Goal: Navigation & Orientation: Find specific page/section

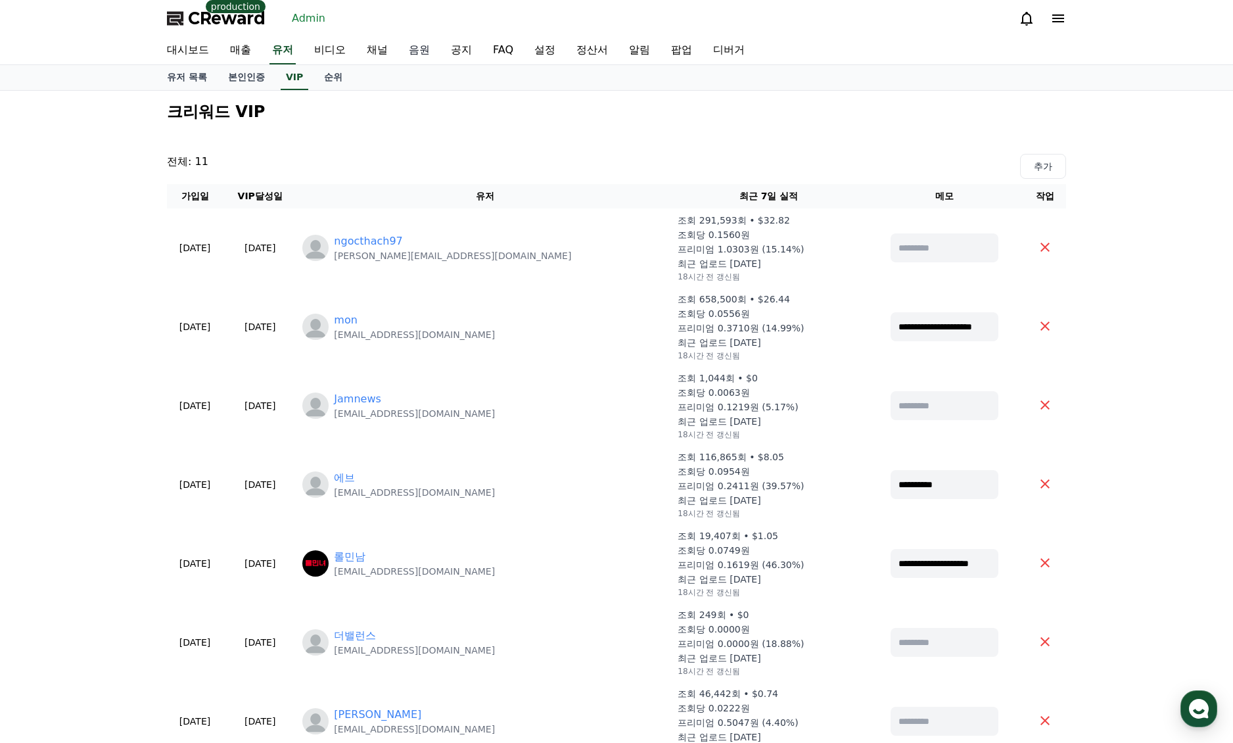
click at [419, 49] on link "음원" at bounding box center [419, 51] width 42 height 28
click at [368, 54] on link "채널" at bounding box center [377, 51] width 42 height 28
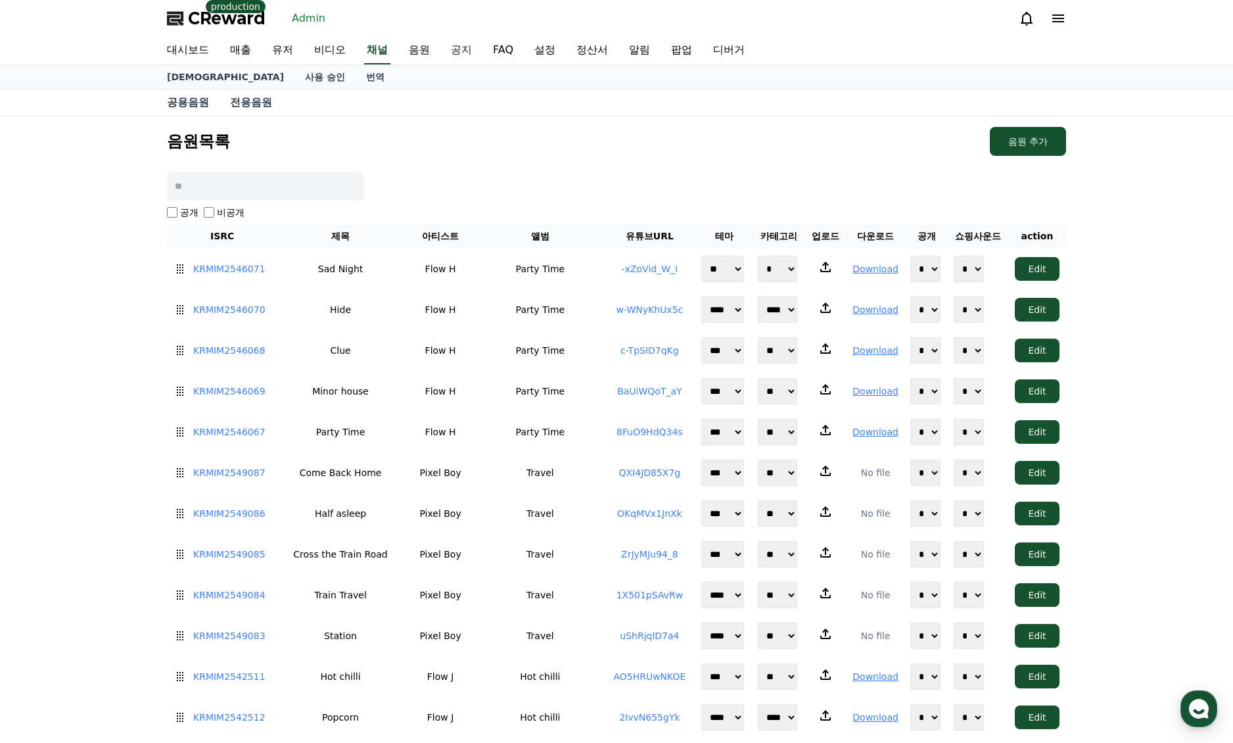
drag, startPoint x: 448, startPoint y: 51, endPoint x: 382, endPoint y: 53, distance: 65.8
click at [448, 51] on link "공지" at bounding box center [461, 51] width 42 height 28
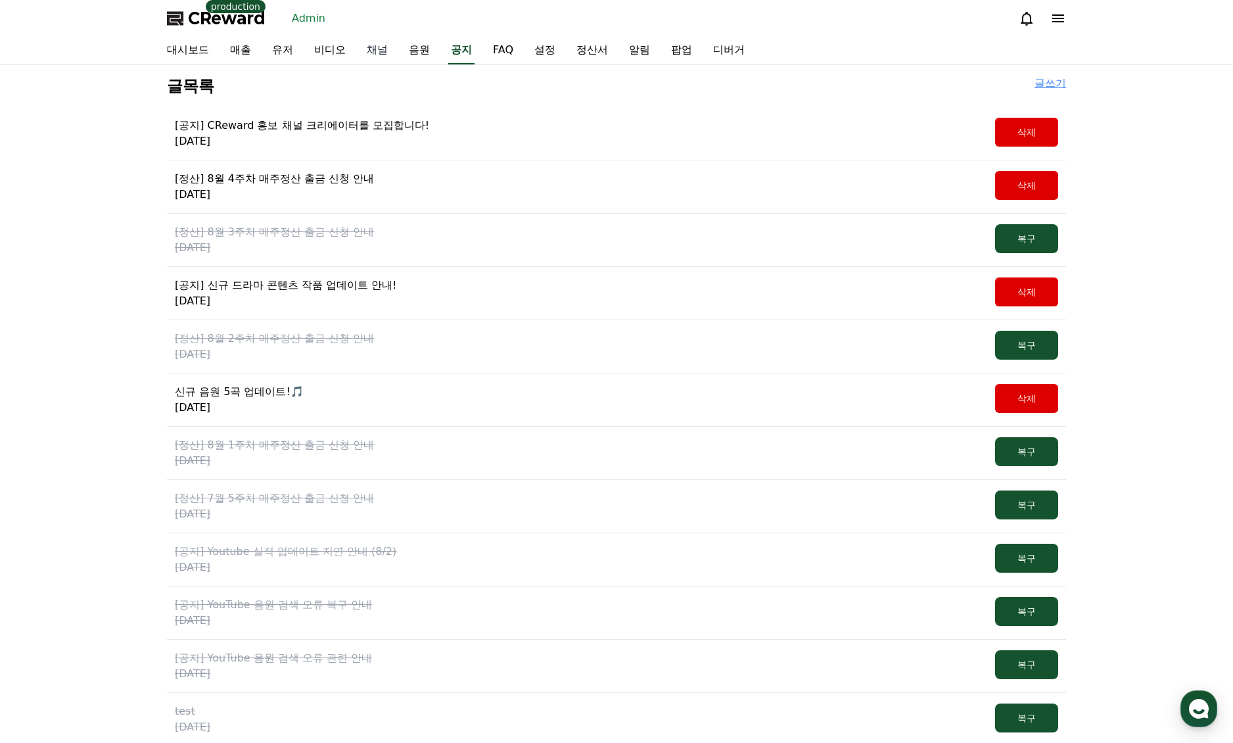
click at [374, 52] on link "채널" at bounding box center [377, 51] width 42 height 28
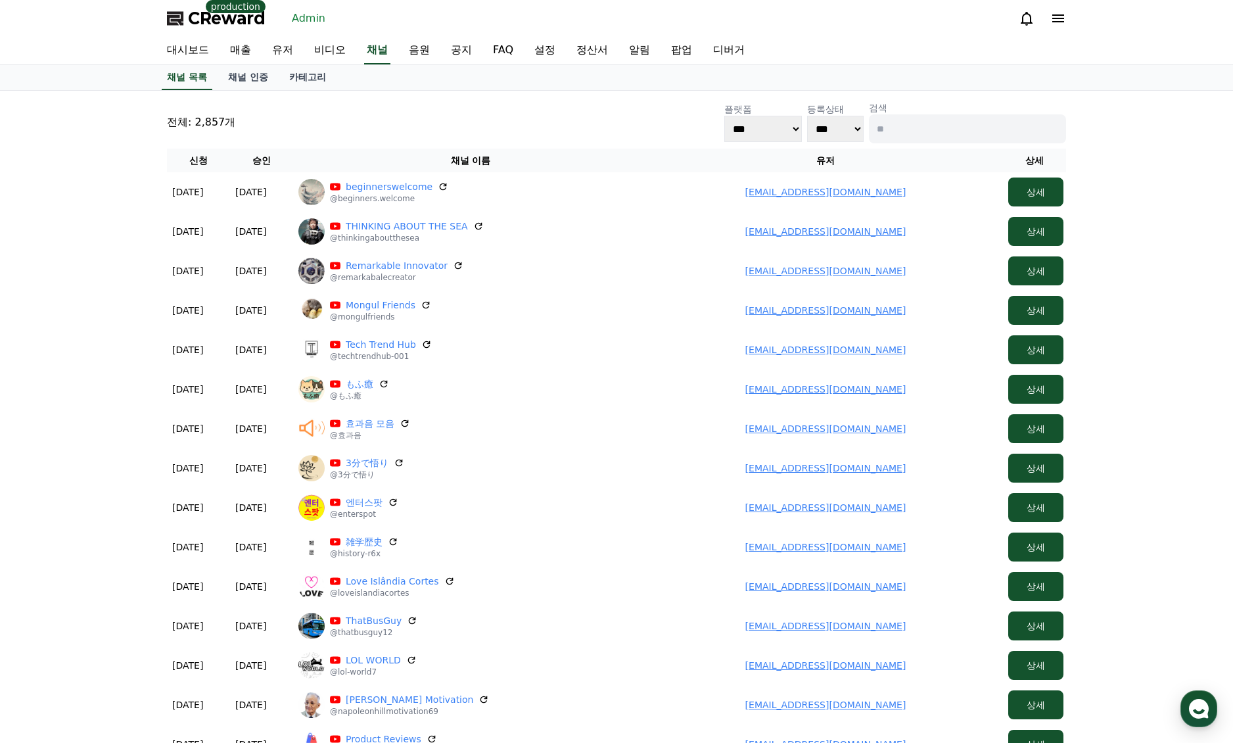
drag, startPoint x: 267, startPoint y: 75, endPoint x: 276, endPoint y: 80, distance: 10.0
click at [267, 75] on link "채널 인증" at bounding box center [248, 77] width 61 height 25
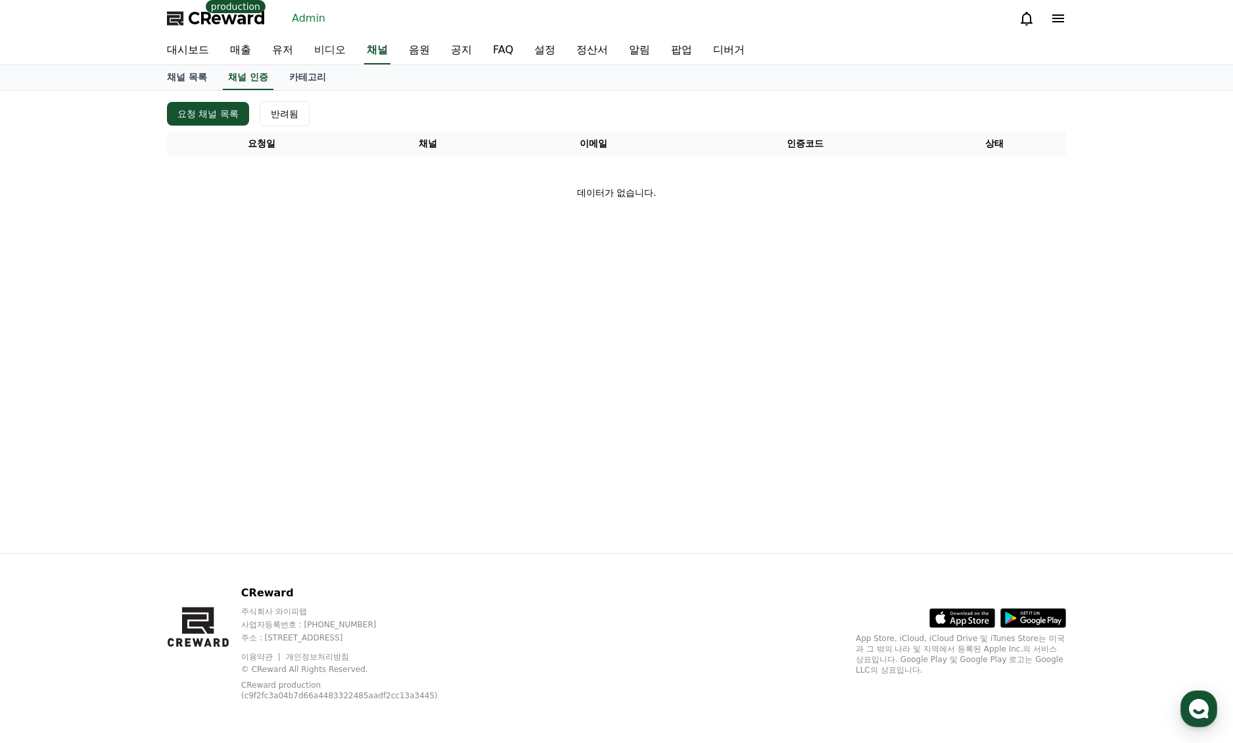
click at [329, 49] on link "비디오" at bounding box center [330, 51] width 53 height 28
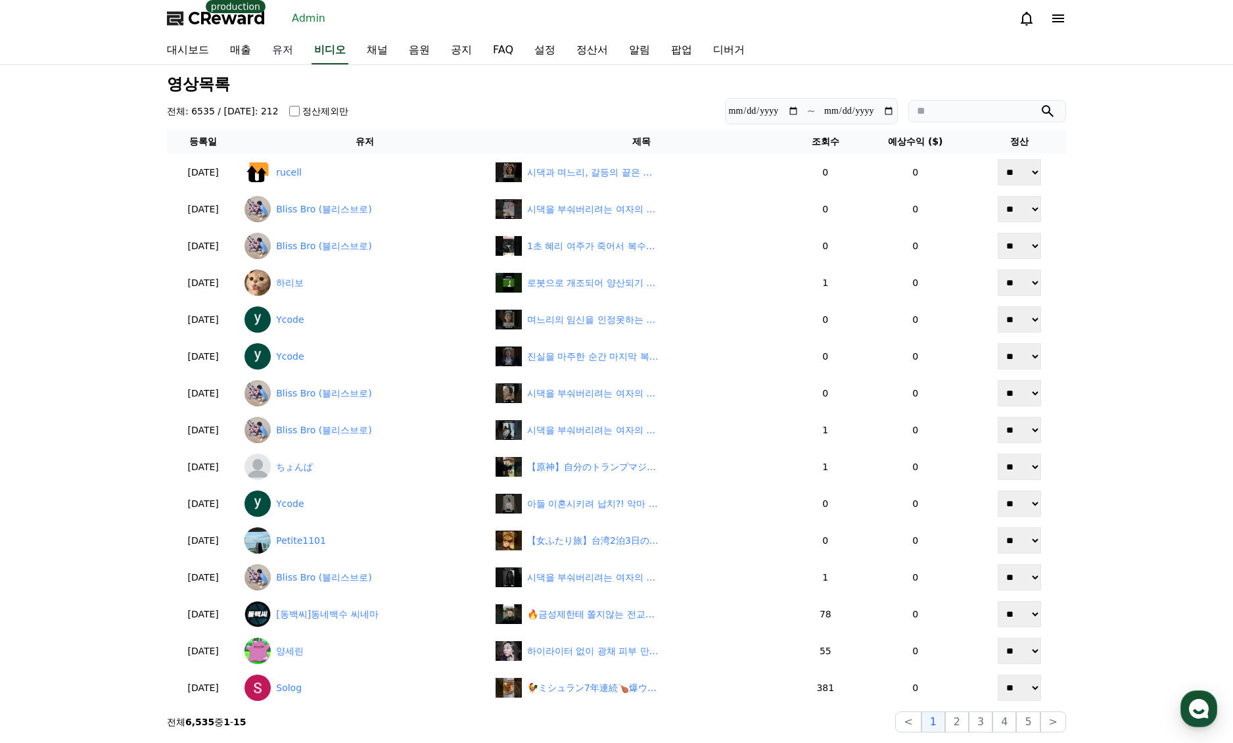
click at [287, 47] on link "유저" at bounding box center [283, 51] width 42 height 28
